Goal: Information Seeking & Learning: Learn about a topic

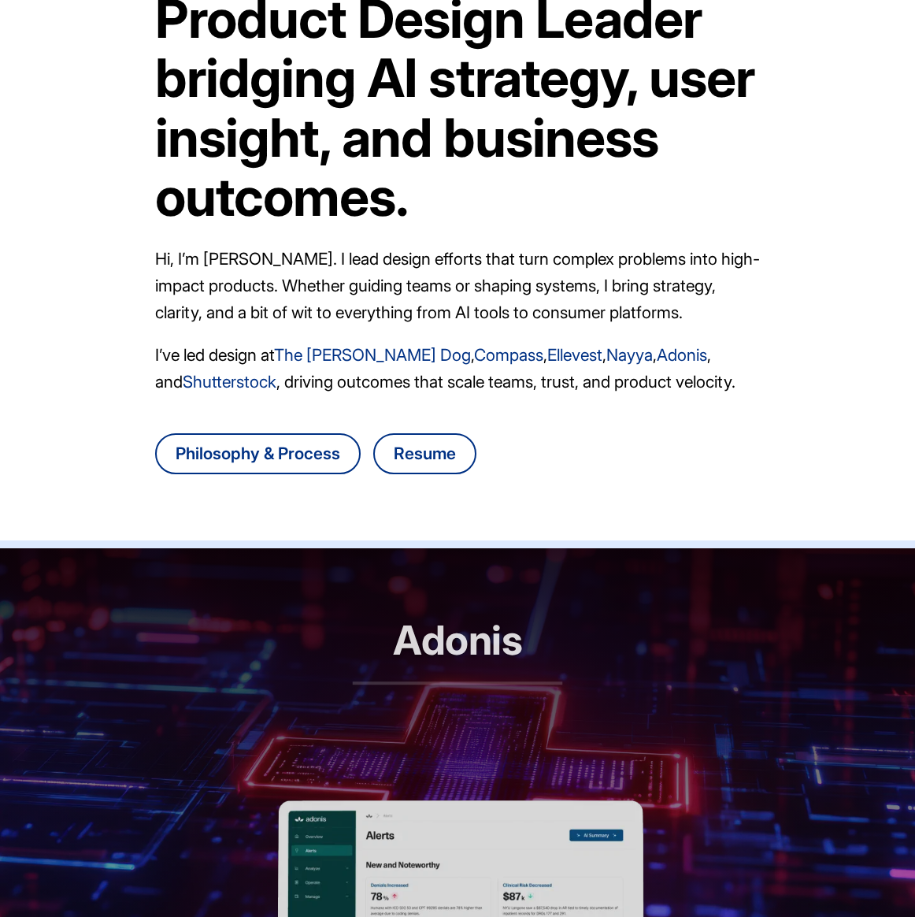
scroll to position [366, 0]
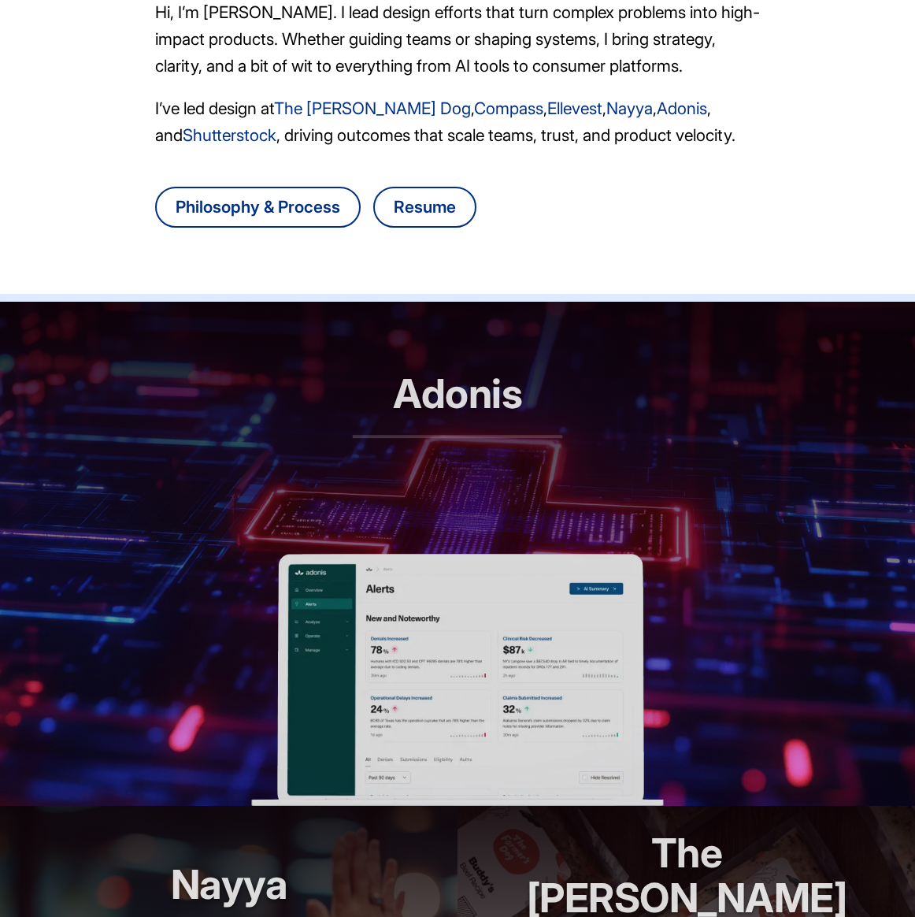
click at [434, 595] on img at bounding box center [457, 680] width 412 height 252
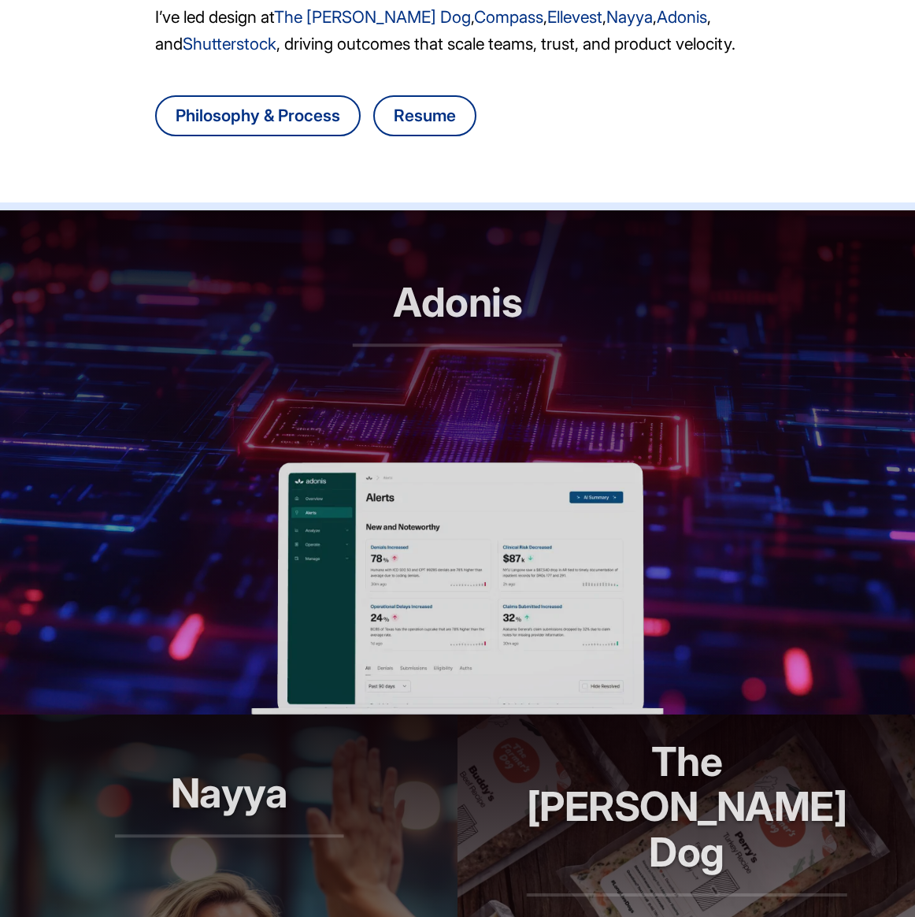
scroll to position [883, 0]
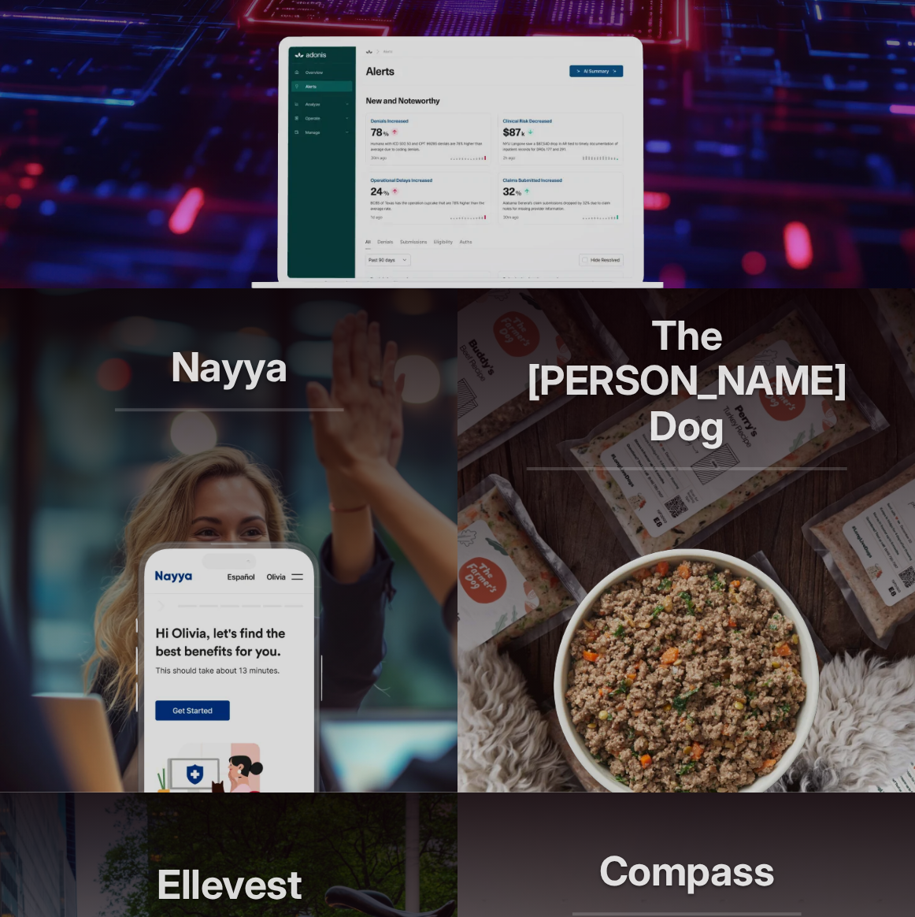
click at [293, 323] on header "Nayya Smarter decisions, better benefits" at bounding box center [228, 414] width 457 height 252
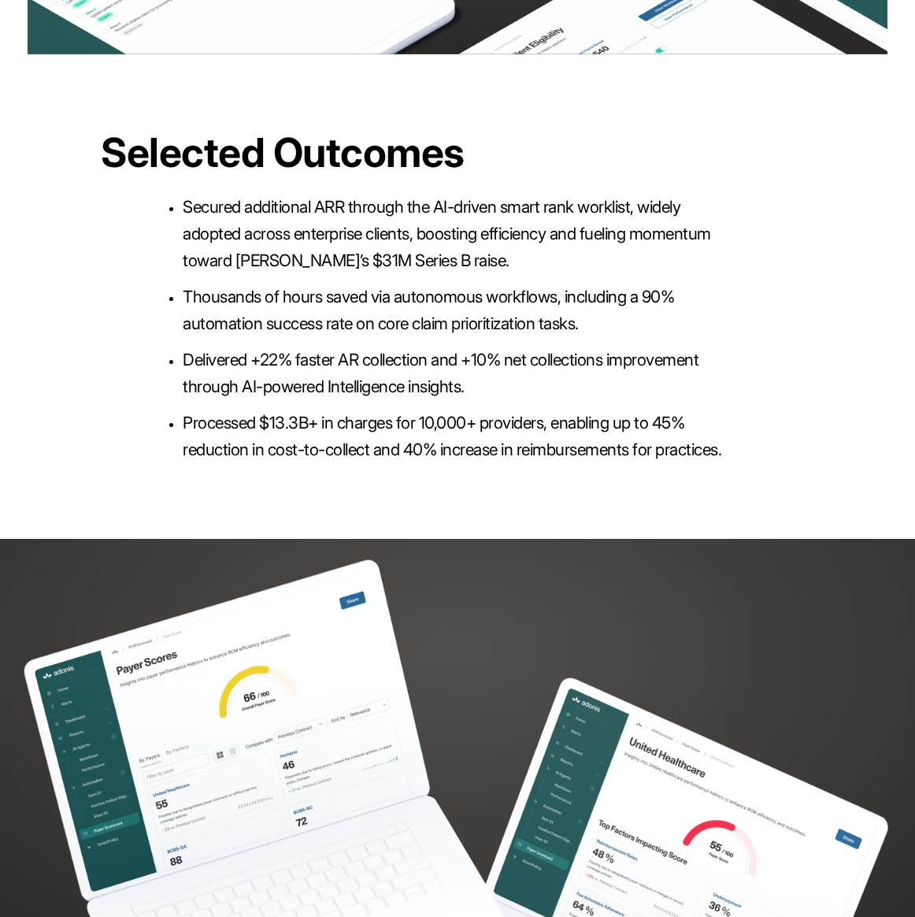
scroll to position [3624, 0]
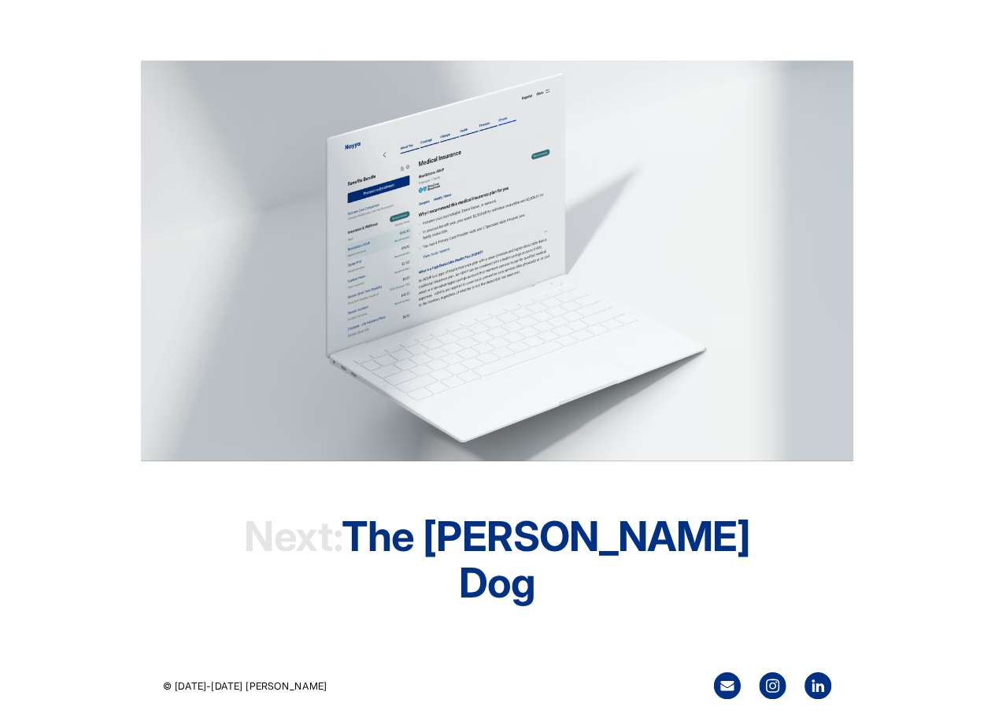
scroll to position [4412, 0]
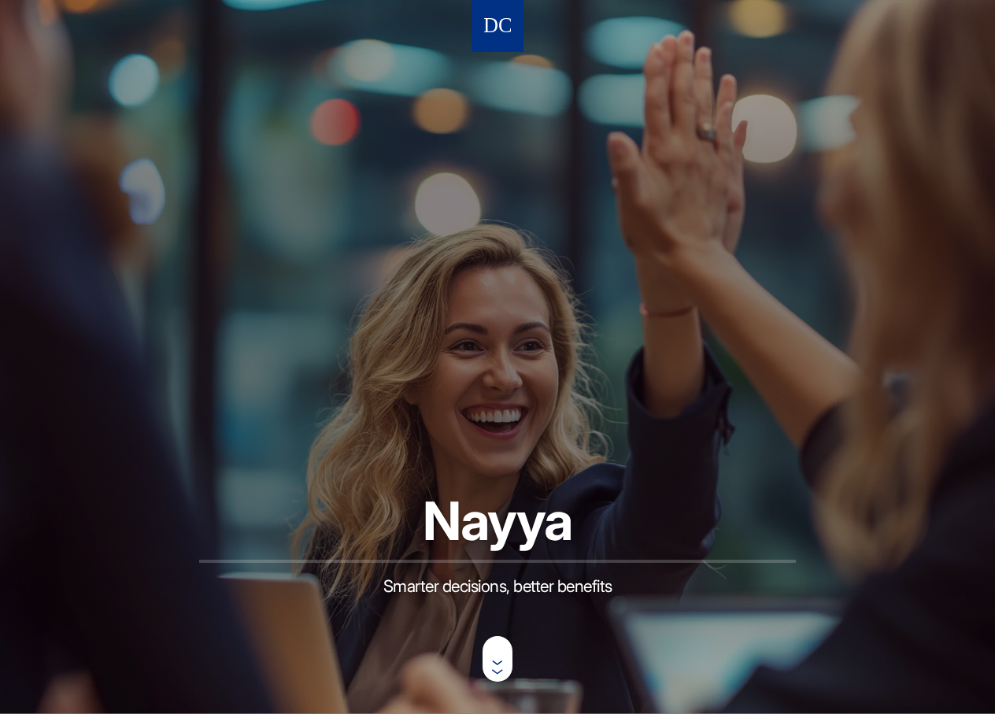
scroll to position [0, 0]
click at [480, 35] on nav at bounding box center [498, 26] width 52 height 52
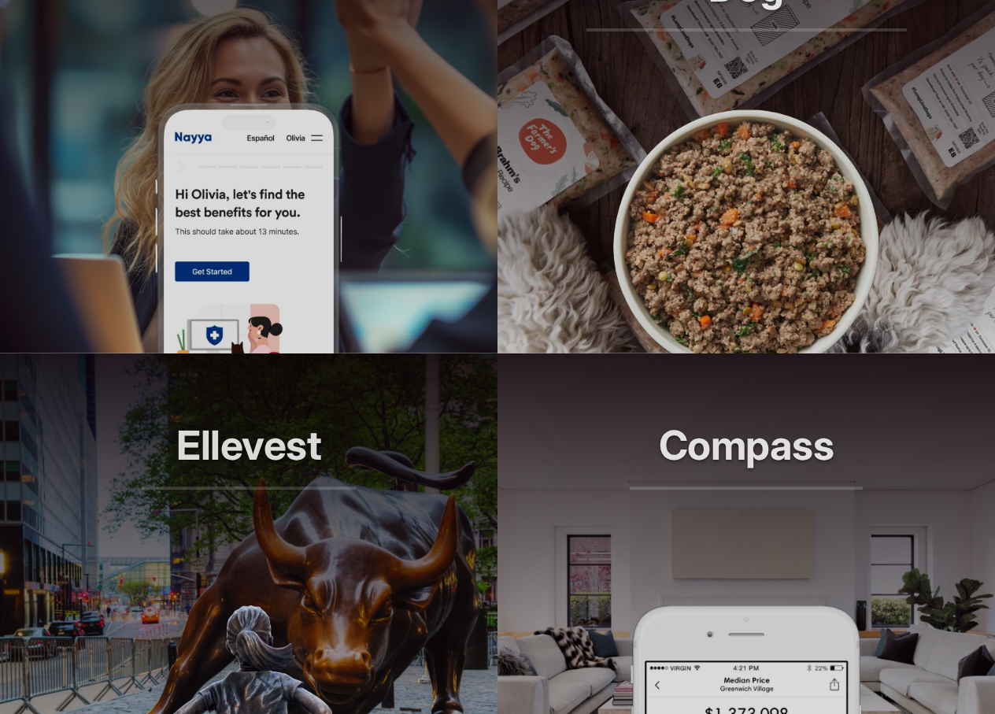
scroll to position [1498, 0]
